Goal: Task Accomplishment & Management: Use online tool/utility

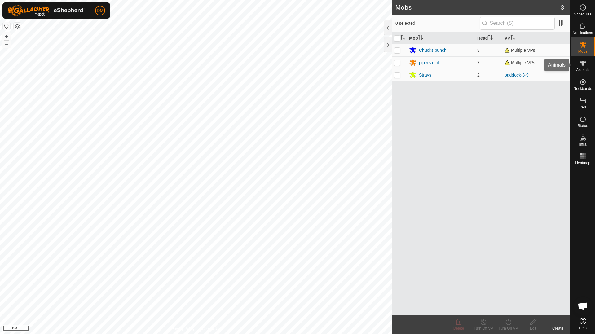
click at [585, 64] on icon at bounding box center [582, 62] width 7 height 7
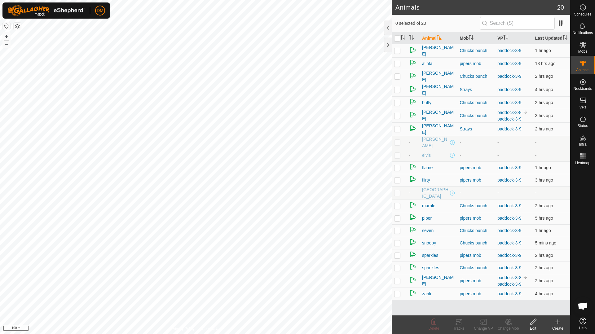
click at [398, 105] on p-checkbox at bounding box center [397, 102] width 6 height 5
checkbox input "true"
click at [396, 53] on p-checkbox at bounding box center [397, 50] width 6 height 5
checkbox input "true"
click at [397, 254] on p-checkbox at bounding box center [397, 255] width 6 height 5
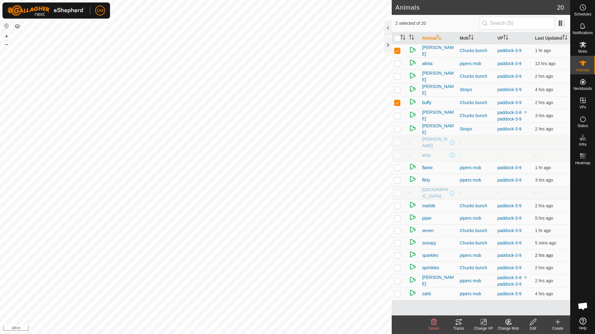
checkbox input "true"
click at [397, 131] on p-checkbox at bounding box center [397, 128] width 6 height 5
checkbox input "true"
click at [458, 325] on icon at bounding box center [458, 321] width 7 height 7
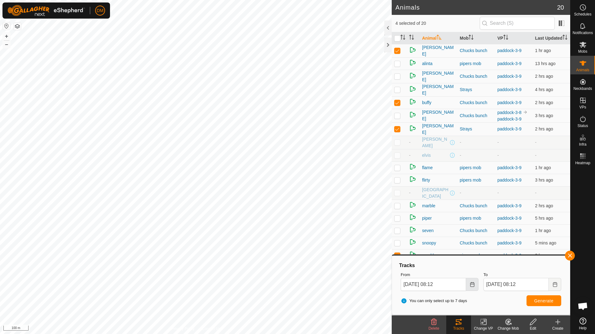
click at [472, 283] on icon "Choose Date" at bounding box center [472, 284] width 5 height 5
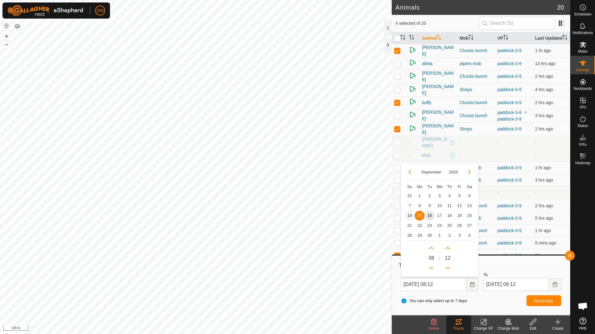
click at [411, 214] on span "14" at bounding box center [410, 216] width 10 height 10
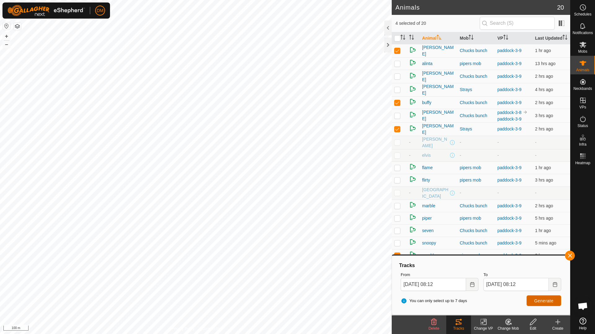
click at [536, 300] on span "Generate" at bounding box center [543, 300] width 19 height 5
click at [471, 285] on icon "Choose Date" at bounding box center [472, 284] width 5 height 5
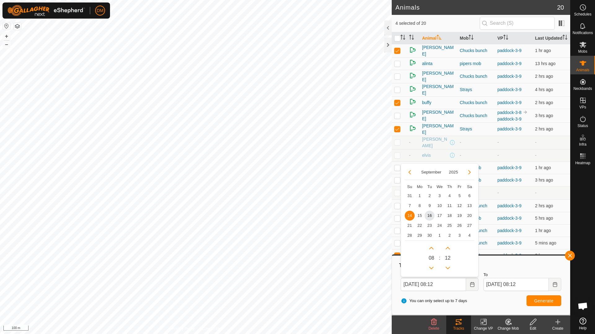
drag, startPoint x: 470, startPoint y: 205, endPoint x: 473, endPoint y: 212, distance: 8.2
click at [470, 205] on span "13" at bounding box center [469, 206] width 10 height 10
type input "[DATE] 08:12"
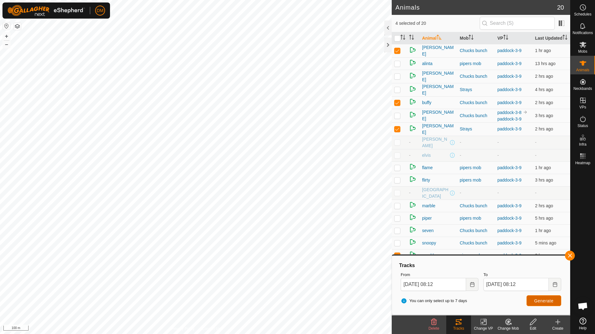
click at [547, 300] on span "Generate" at bounding box center [543, 300] width 19 height 5
